Goal: Transaction & Acquisition: Purchase product/service

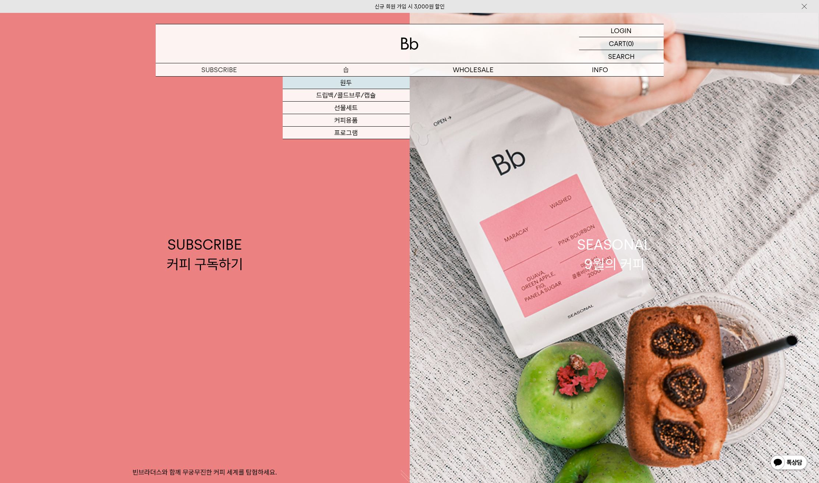
click at [351, 84] on link "원두" at bounding box center [346, 83] width 127 height 13
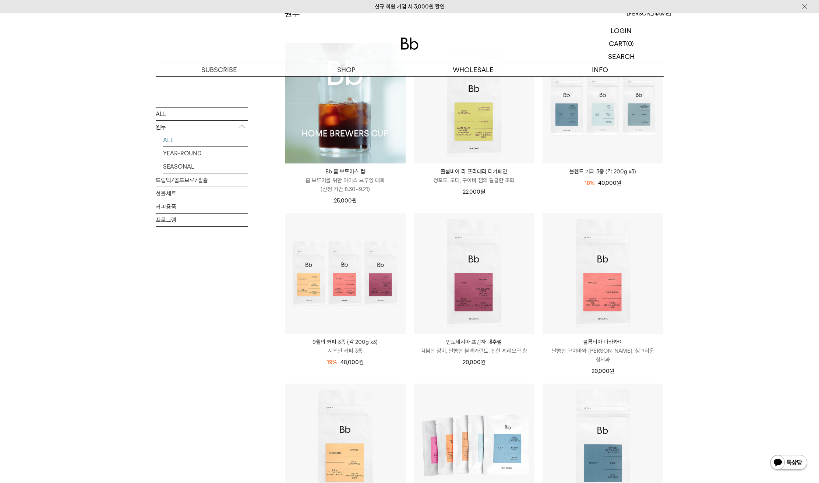
scroll to position [132, 0]
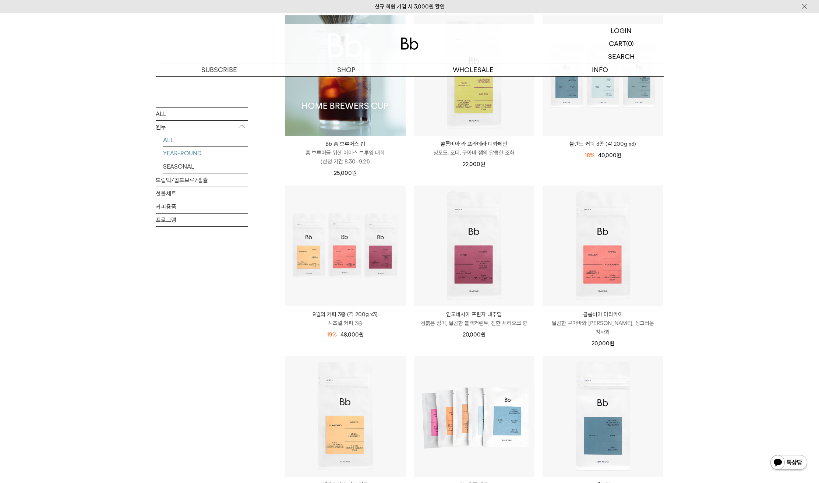
click at [213, 155] on link "YEAR-ROUND" at bounding box center [205, 152] width 85 height 13
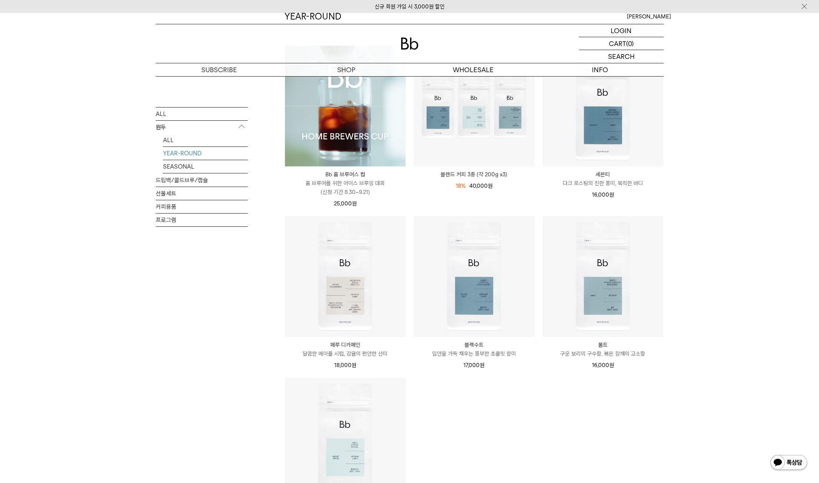
scroll to position [177, 0]
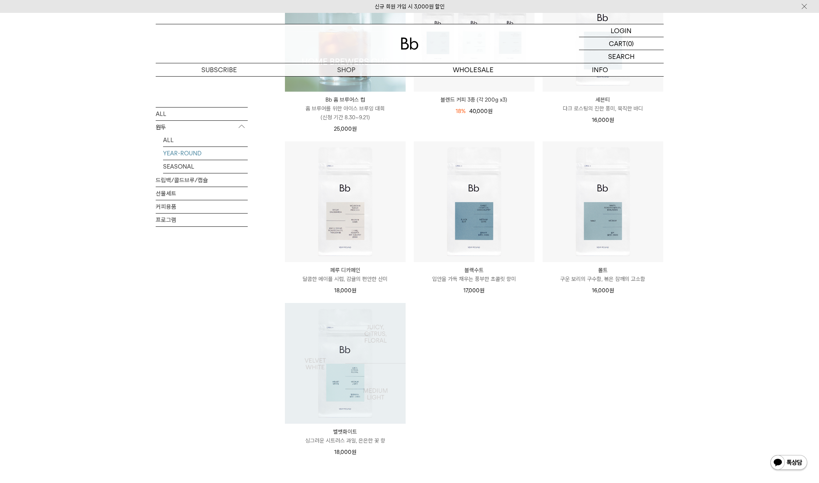
click at [367, 303] on img at bounding box center [345, 363] width 121 height 121
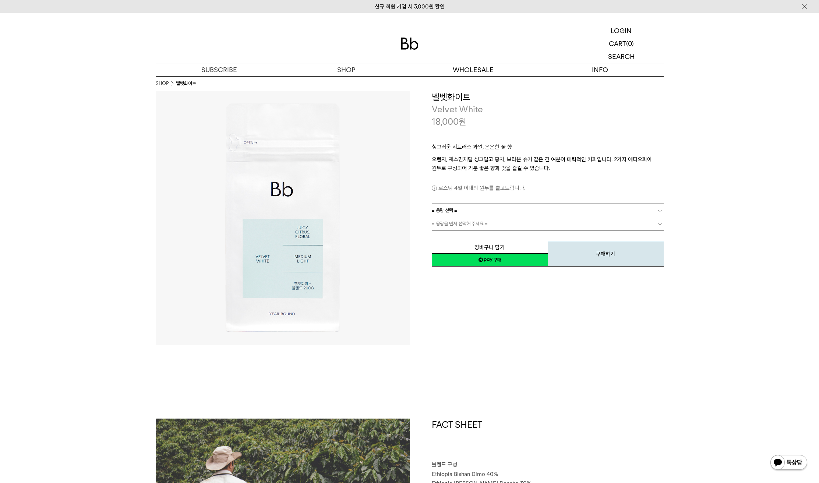
click at [551, 208] on link "= 용량 선택 =" at bounding box center [548, 210] width 232 height 13
click at [559, 180] on div "로스팅 4일 이내의 원두를 출고드립니다." at bounding box center [548, 183] width 232 height 20
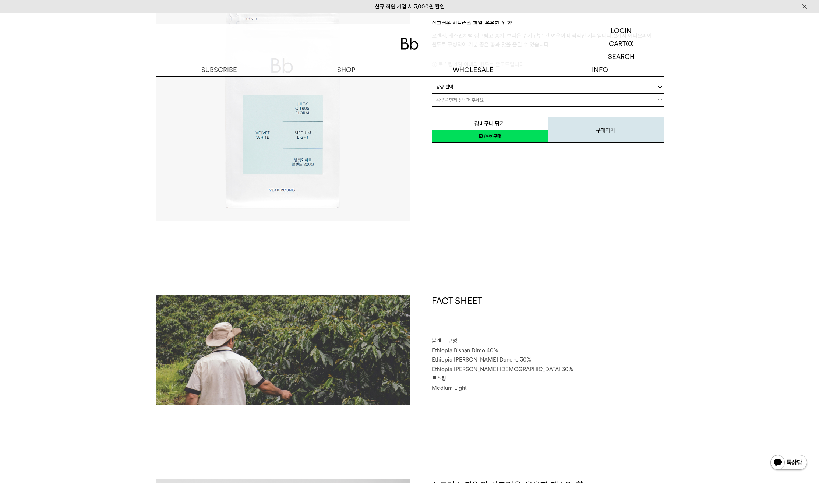
scroll to position [309, 0]
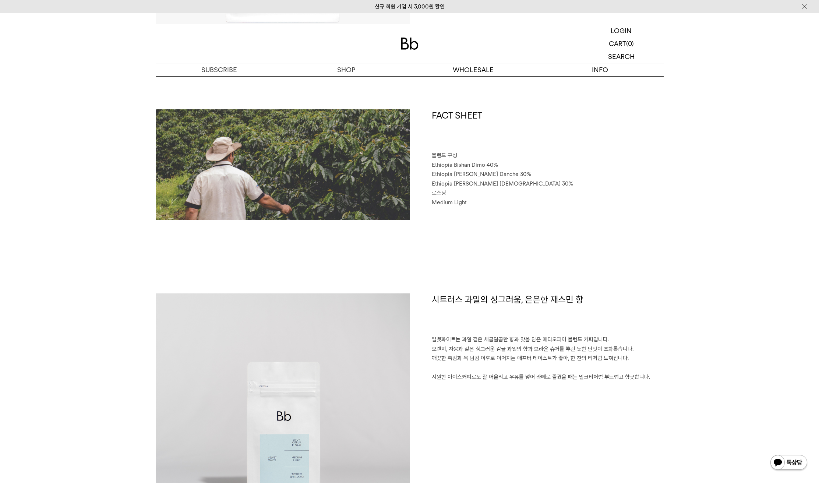
click at [562, 188] on p "Ethiopia [PERSON_NAME] [DEMOGRAPHIC_DATA] 30%" at bounding box center [548, 184] width 232 height 10
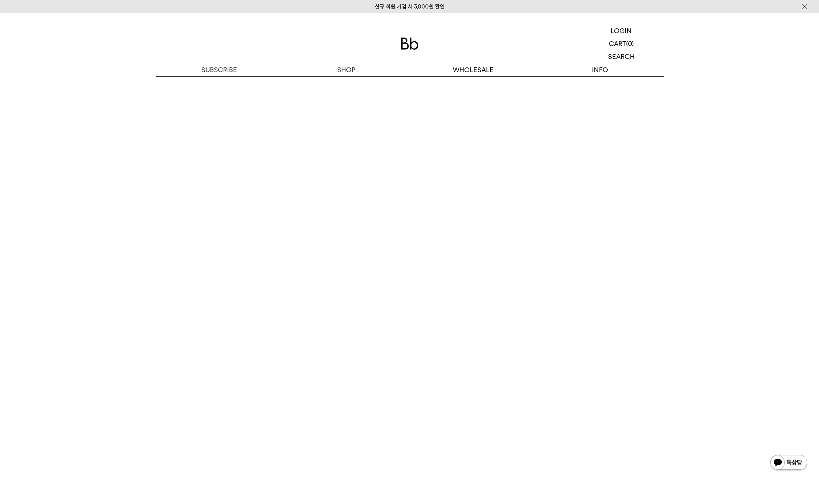
scroll to position [1590, 0]
